Goal: Transaction & Acquisition: Purchase product/service

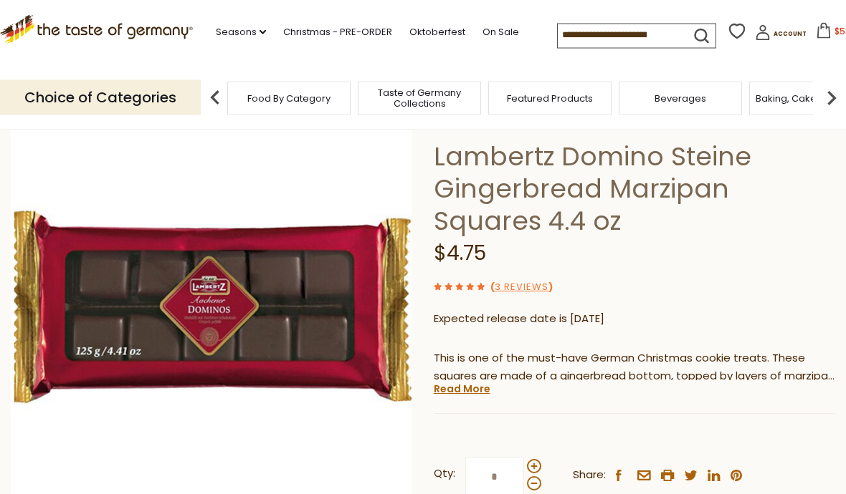
scroll to position [80, 0]
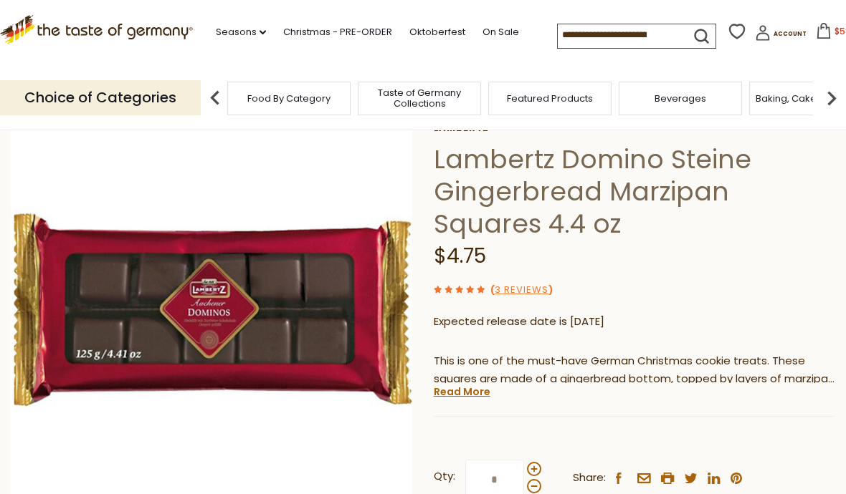
click at [834, 29] on span "$58.55" at bounding box center [848, 31] width 29 height 12
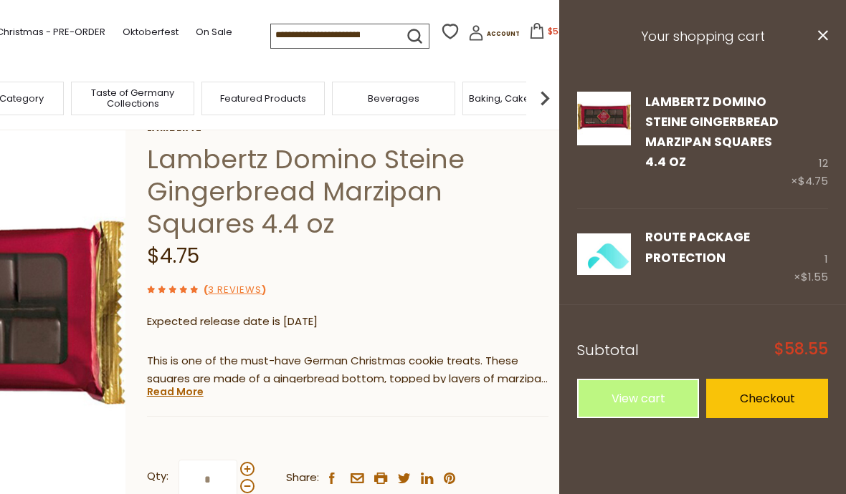
click at [703, 181] on link "Remove" at bounding box center [700, 183] width 42 height 15
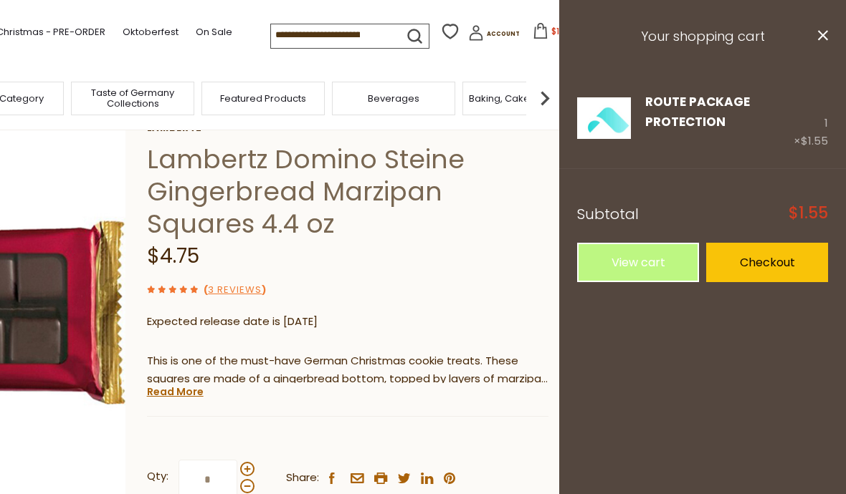
click at [700, 140] on link "Remove" at bounding box center [700, 142] width 42 height 15
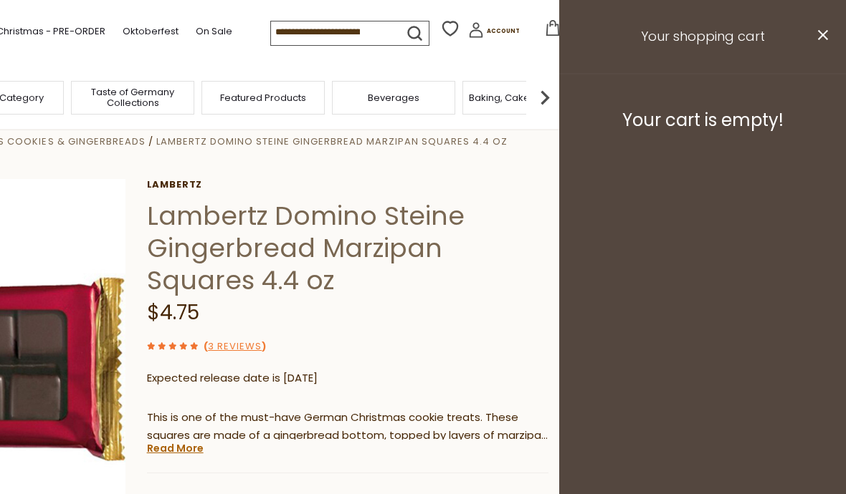
scroll to position [19, 0]
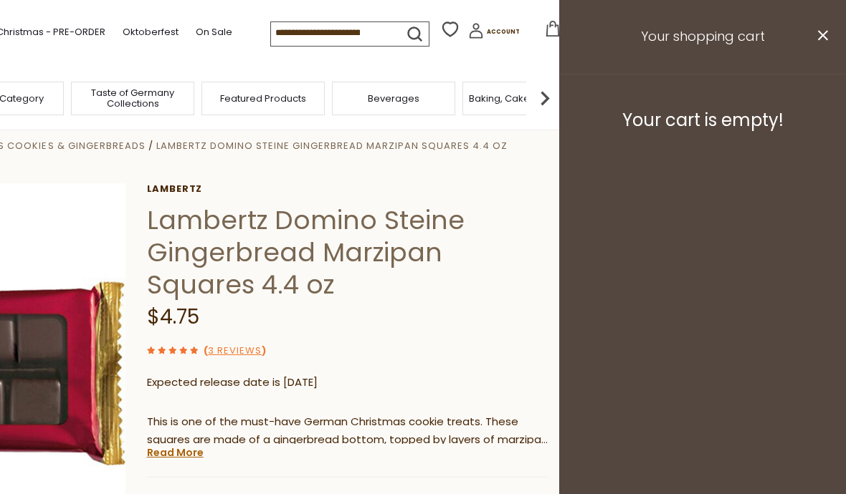
click at [825, 33] on icon at bounding box center [823, 35] width 10 height 10
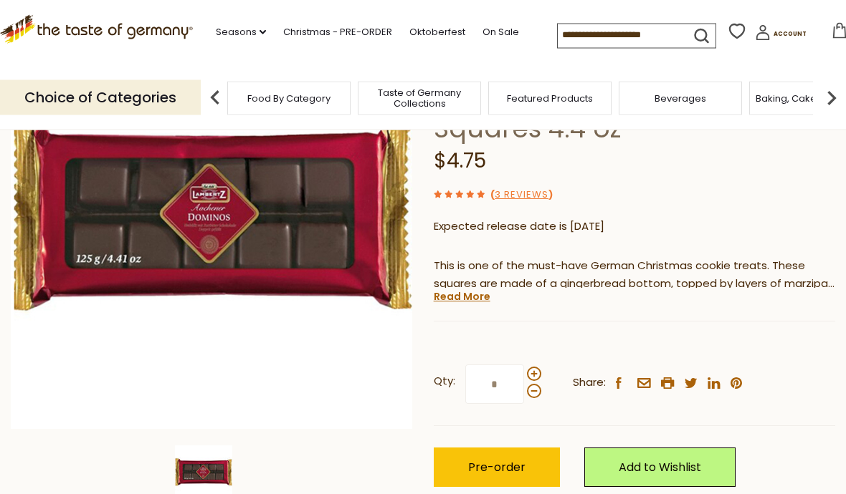
scroll to position [175, 0]
click at [536, 370] on span at bounding box center [534, 374] width 14 height 14
click at [524, 370] on input "*" at bounding box center [494, 384] width 59 height 39
type input "*"
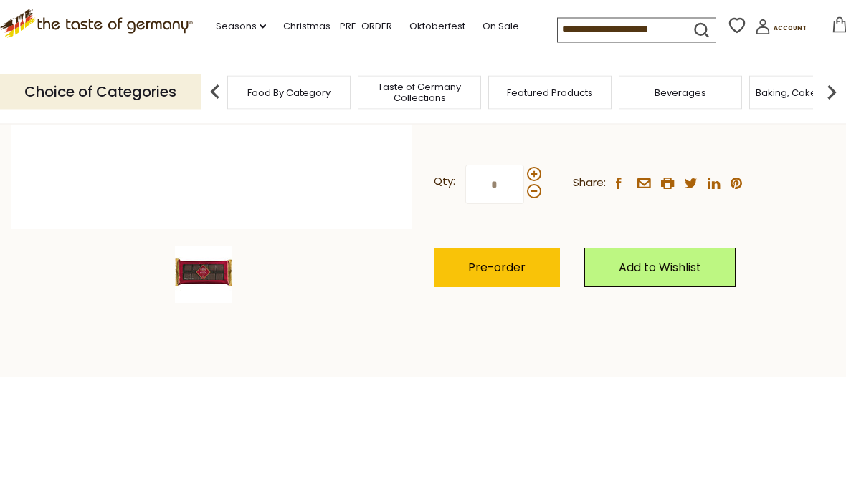
scroll to position [375, 0]
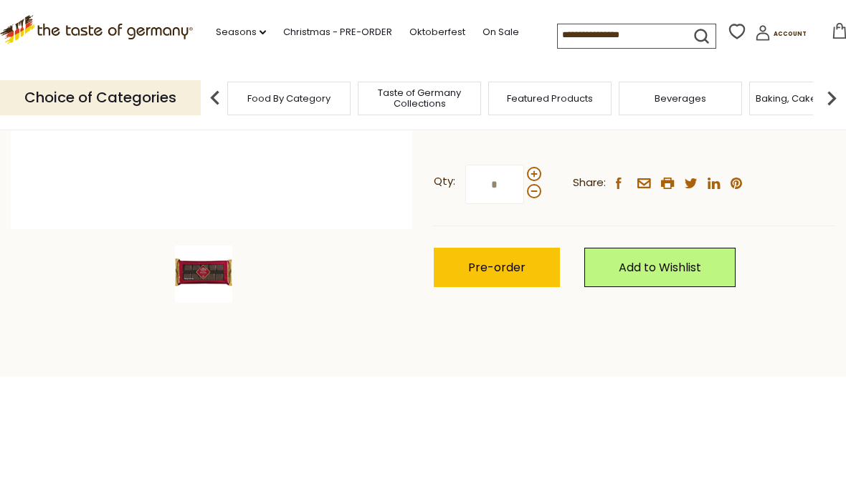
click at [510, 177] on input "*" at bounding box center [494, 184] width 59 height 39
type input "**"
click at [489, 274] on span "Pre-order" at bounding box center [496, 267] width 57 height 16
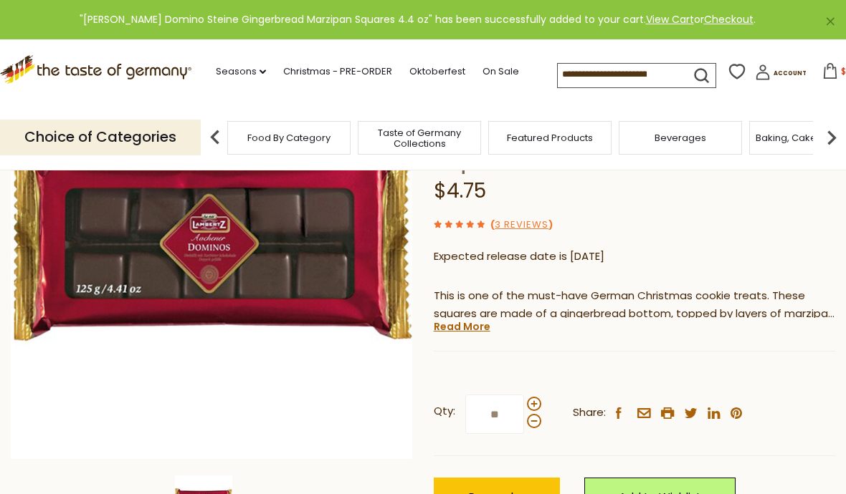
scroll to position [180, 0]
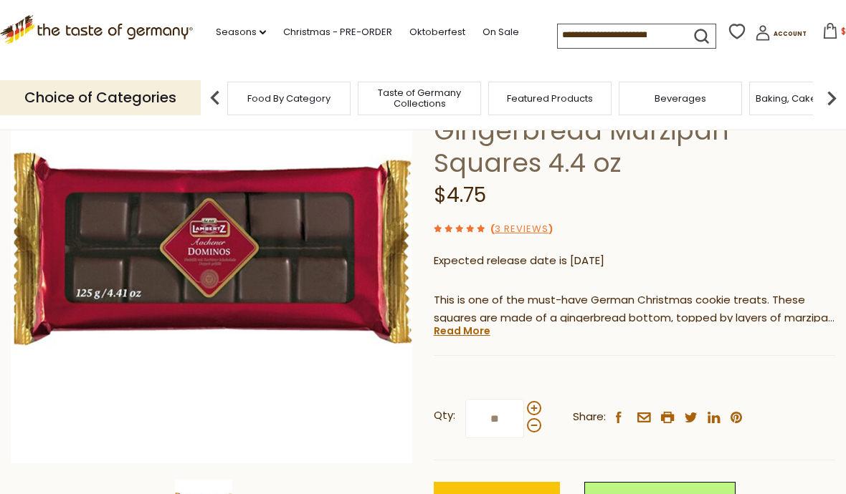
click at [841, 27] on span "$57" at bounding box center [849, 31] width 16 height 12
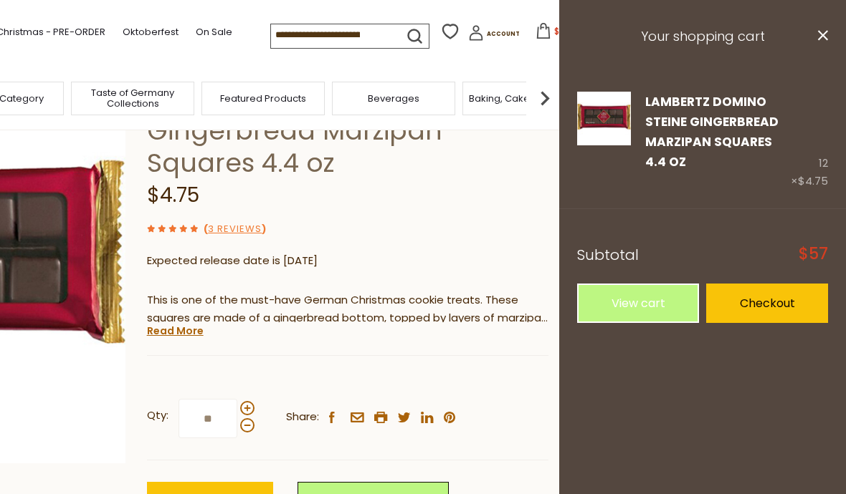
click at [772, 302] on link "Checkout" at bounding box center [767, 303] width 122 height 39
